Goal: Navigation & Orientation: Understand site structure

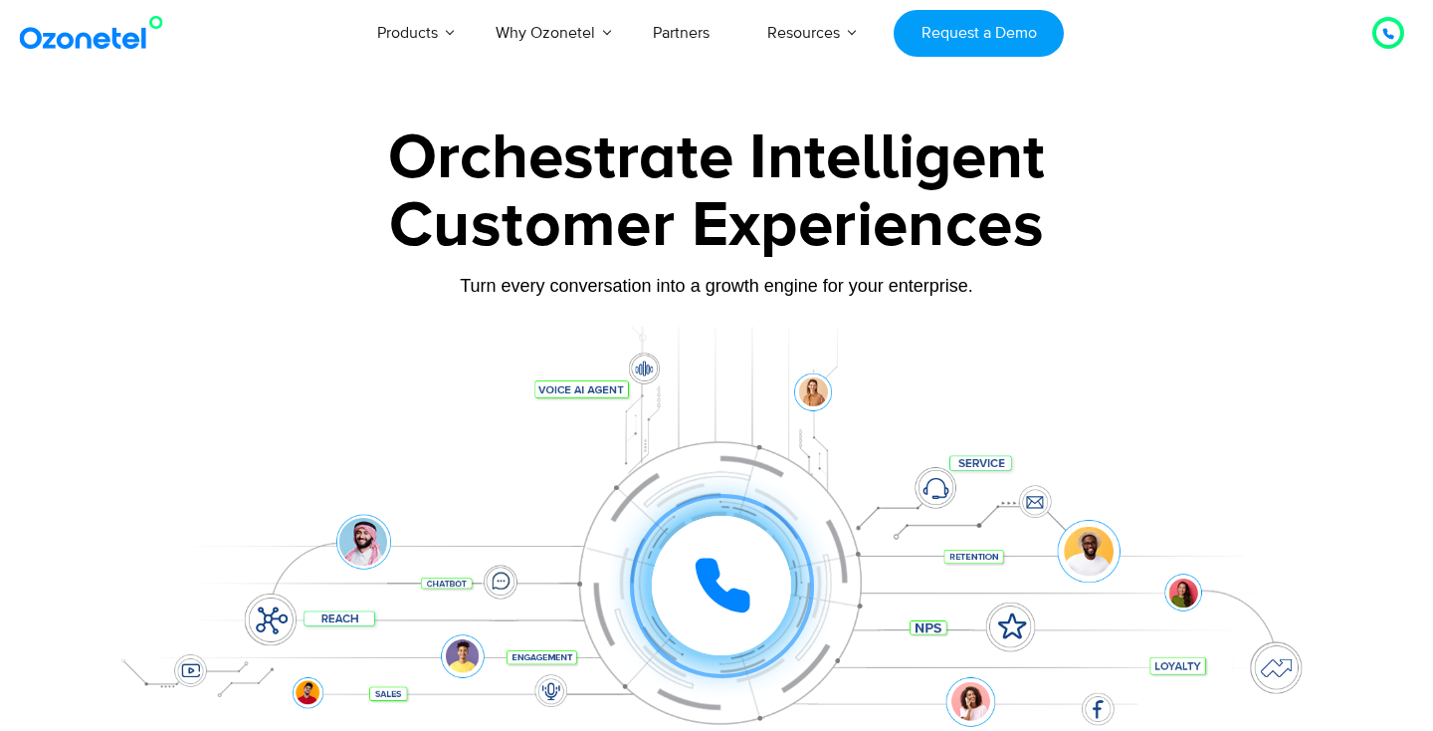
click at [1390, 30] on icon at bounding box center [1389, 34] width 12 height 12
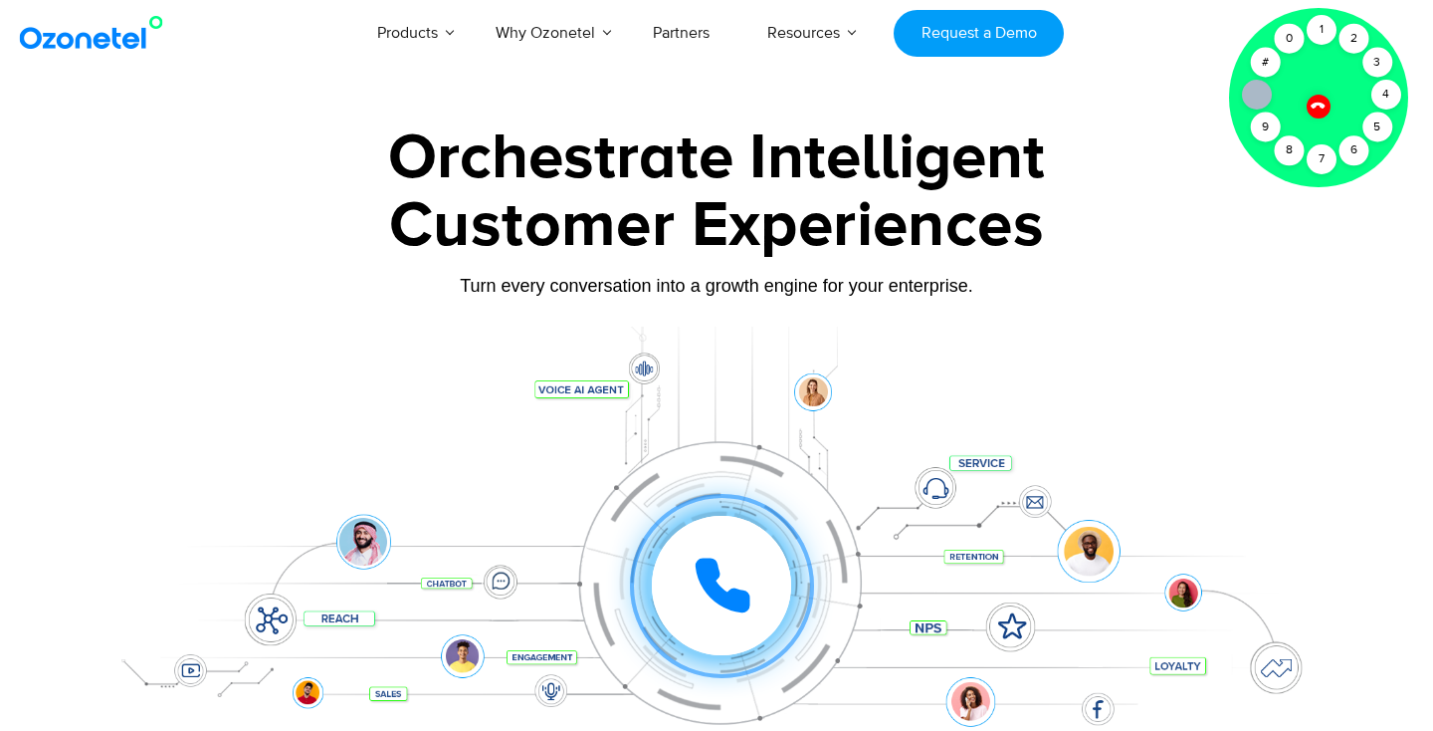
click at [1210, 296] on div "Turn every conversation into a growth engine for your enterprise." at bounding box center [717, 286] width 1244 height 22
click at [1322, 29] on div "1" at bounding box center [1322, 30] width 30 height 30
click at [1319, 107] on icon at bounding box center [1318, 105] width 17 height 17
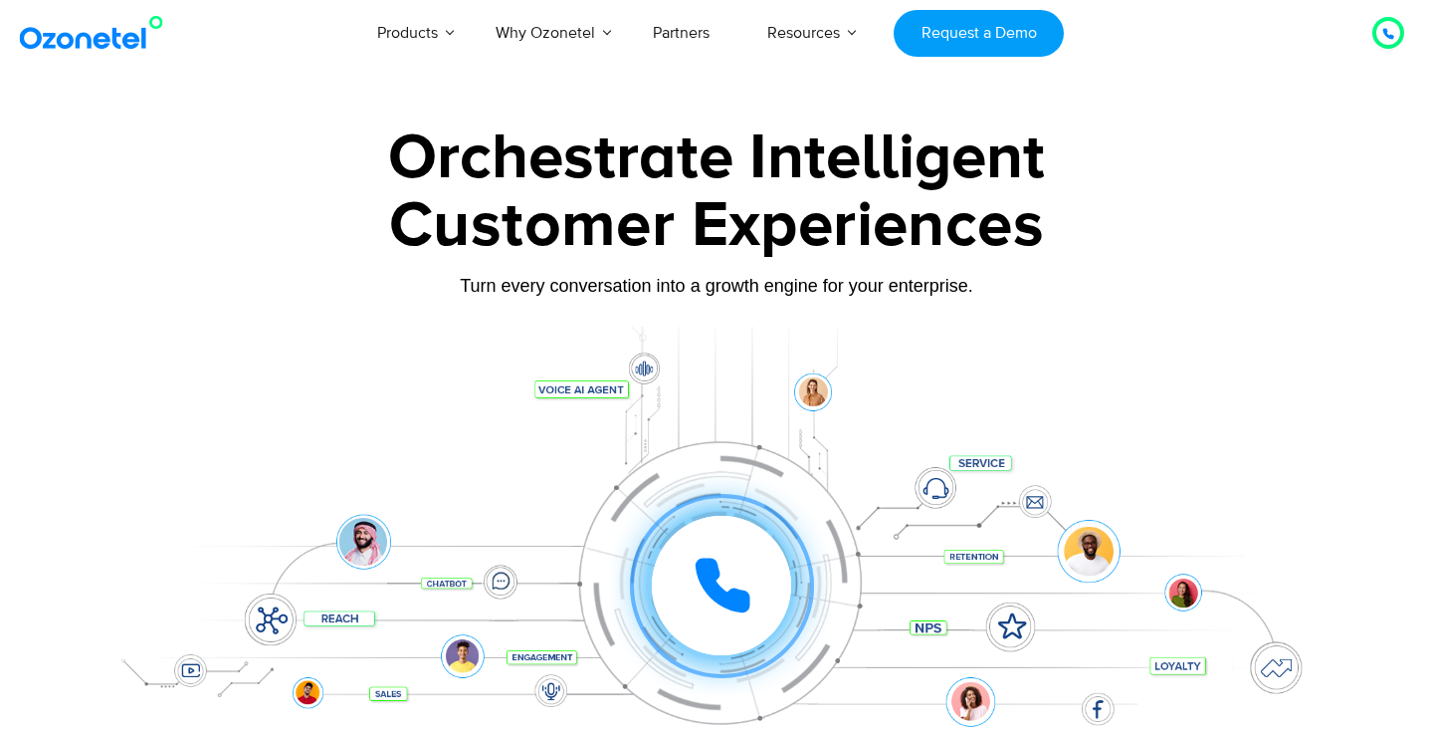
click at [1391, 28] on icon at bounding box center [1389, 34] width 12 height 12
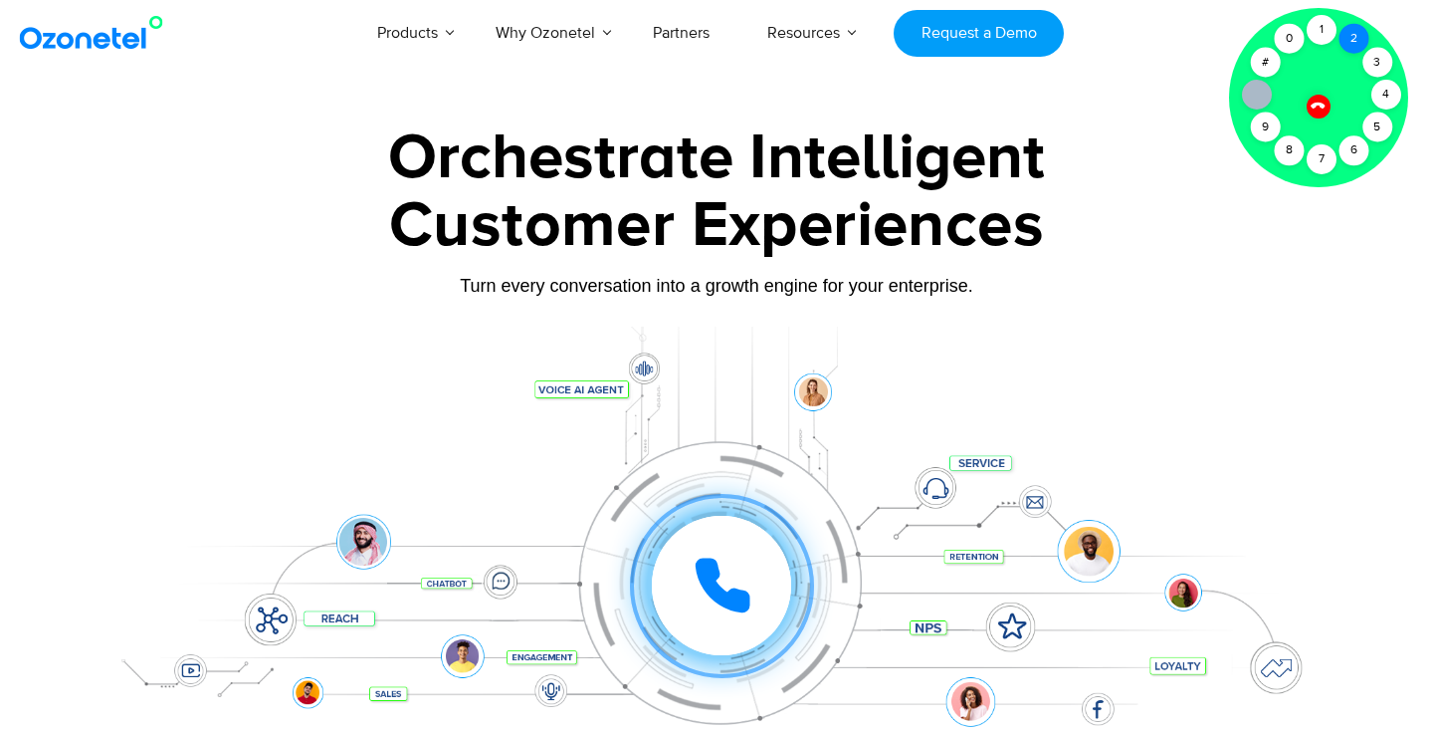
click at [1349, 41] on div "2" at bounding box center [1354, 39] width 30 height 30
click at [1321, 35] on div "1" at bounding box center [1322, 30] width 30 height 30
click at [1314, 109] on icon at bounding box center [1318, 105] width 17 height 17
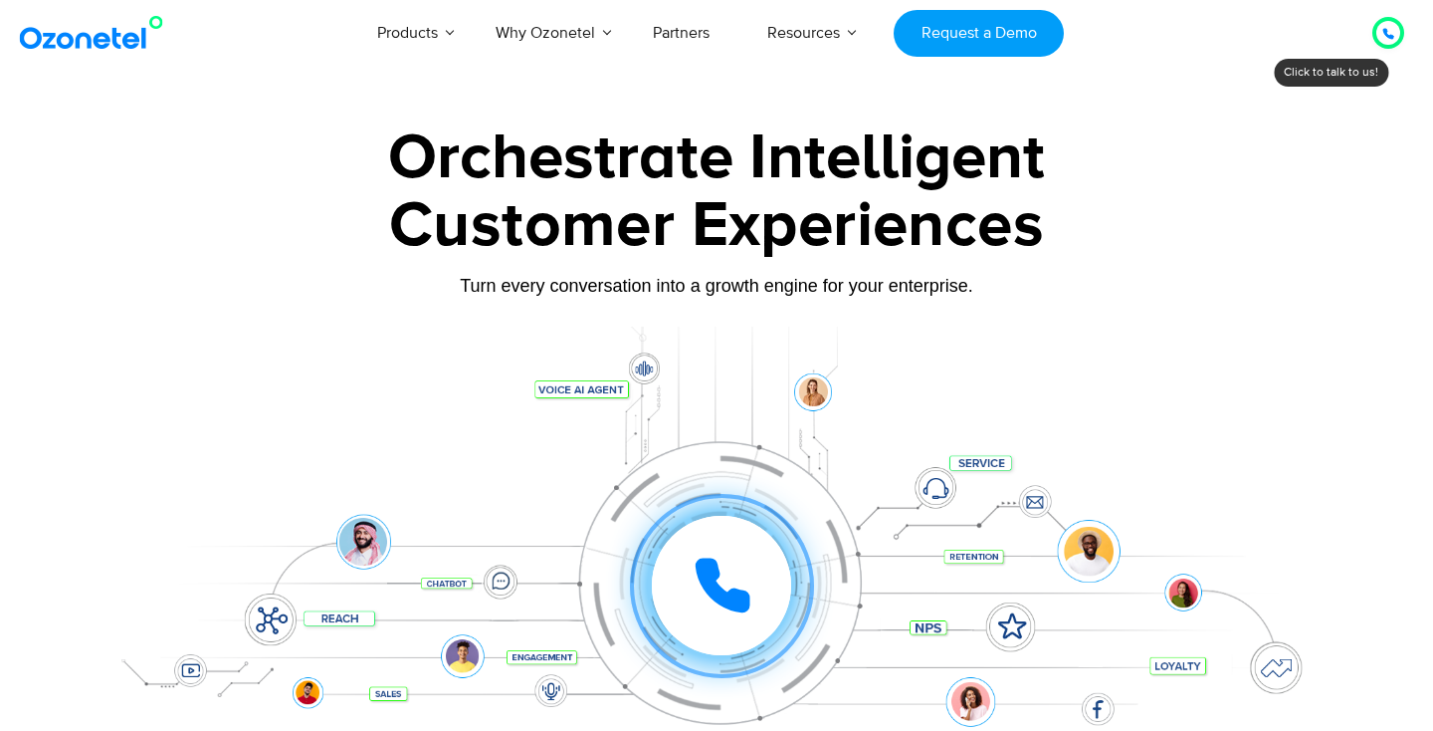
click at [1393, 32] on icon at bounding box center [1389, 34] width 12 height 12
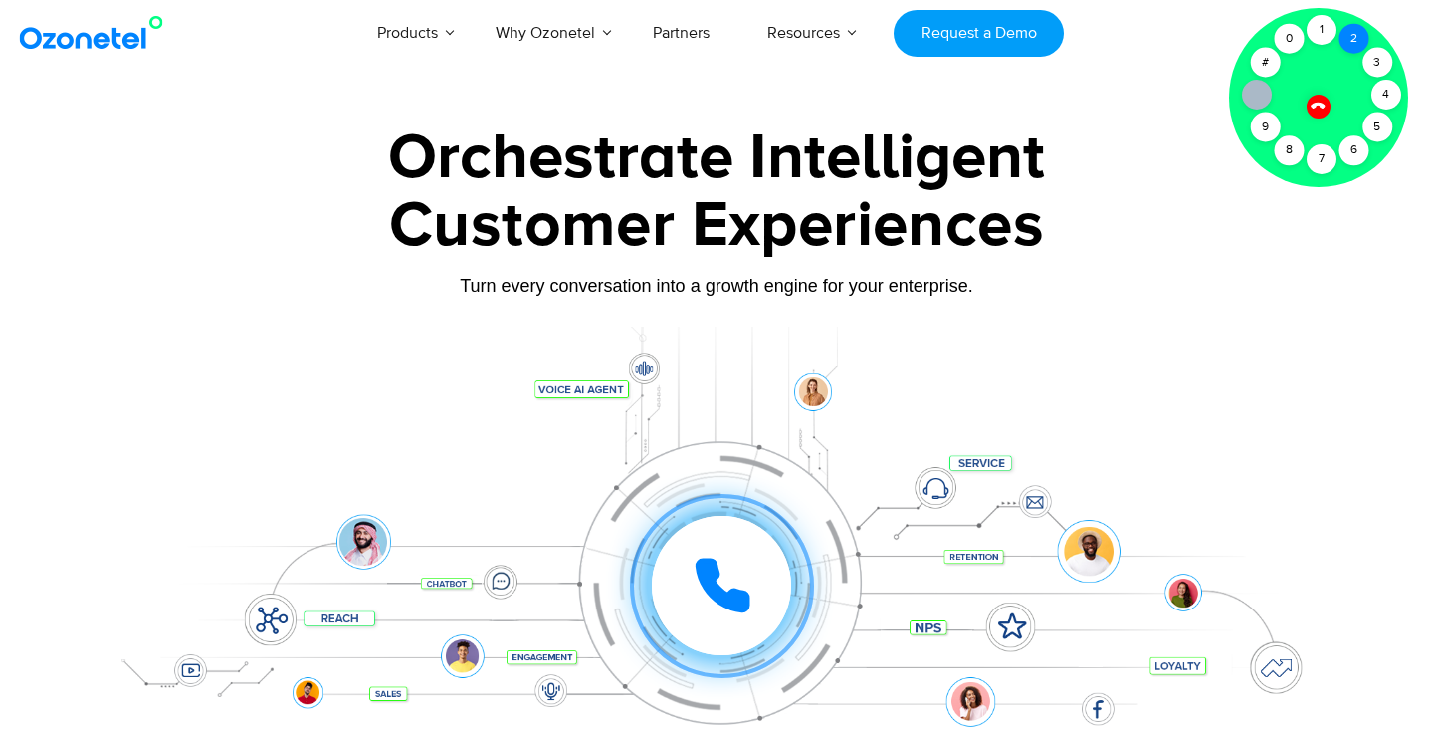
click at [1358, 38] on div "2" at bounding box center [1354, 39] width 30 height 30
click at [1322, 30] on div "1" at bounding box center [1322, 30] width 30 height 30
click at [1322, 112] on div at bounding box center [1318, 106] width 25 height 25
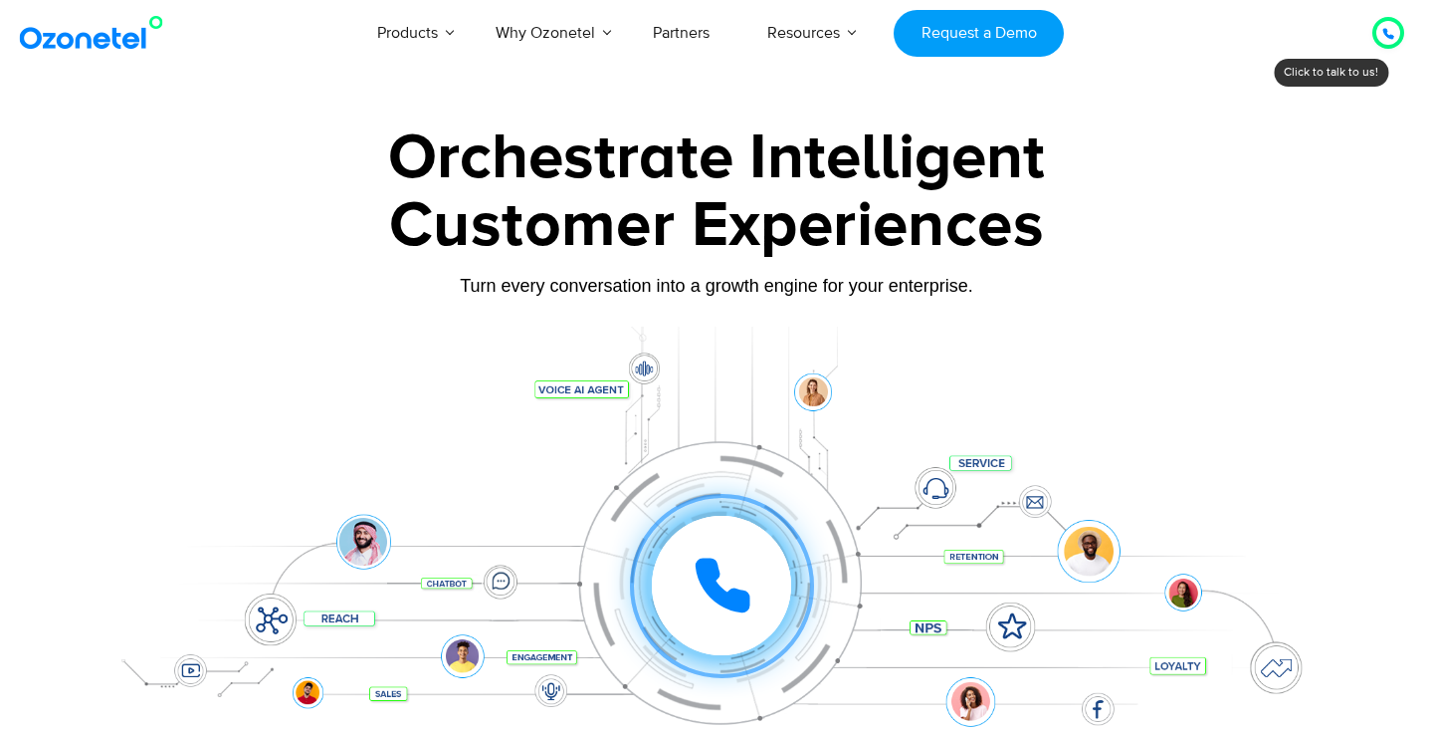
click at [1270, 302] on div "Turn every conversation into a growth engine for your enterprise." at bounding box center [717, 301] width 1244 height 12
